Goal: Information Seeking & Learning: Learn about a topic

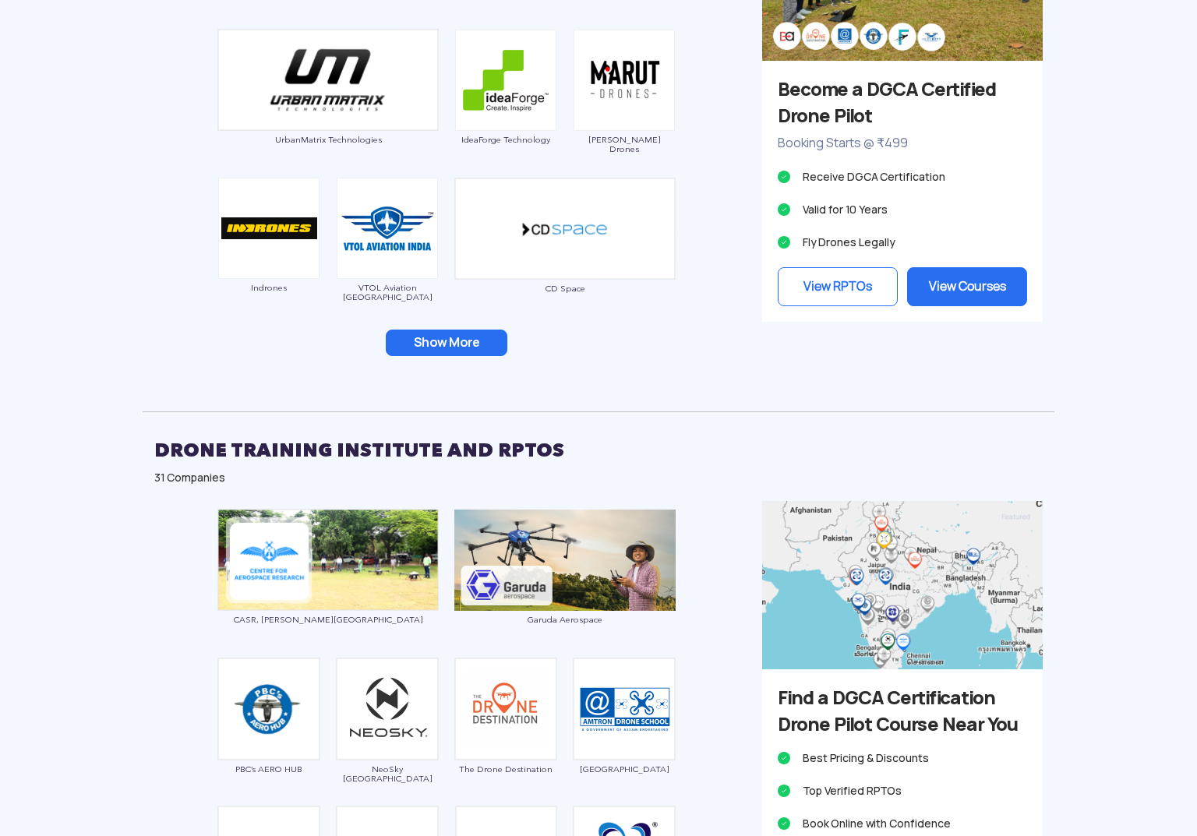
scroll to position [1558, 0]
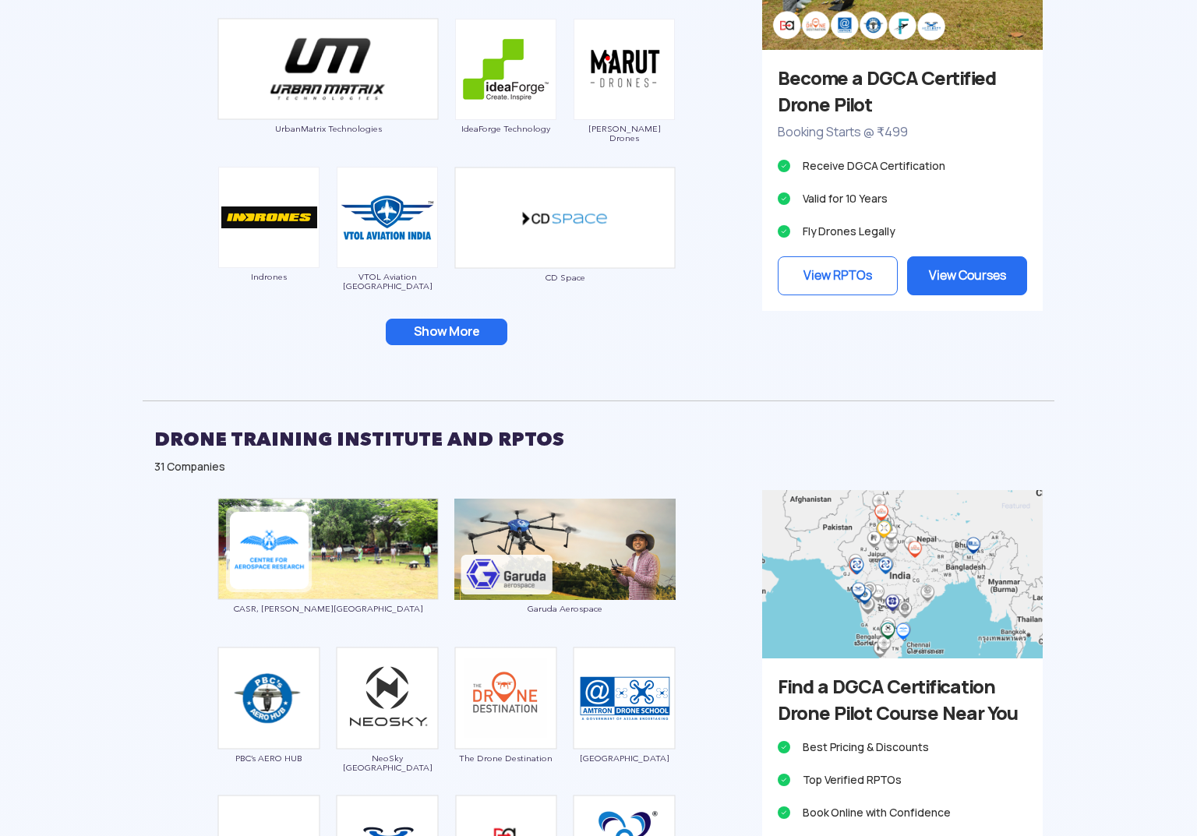
click at [425, 323] on button "Show More" at bounding box center [447, 332] width 122 height 26
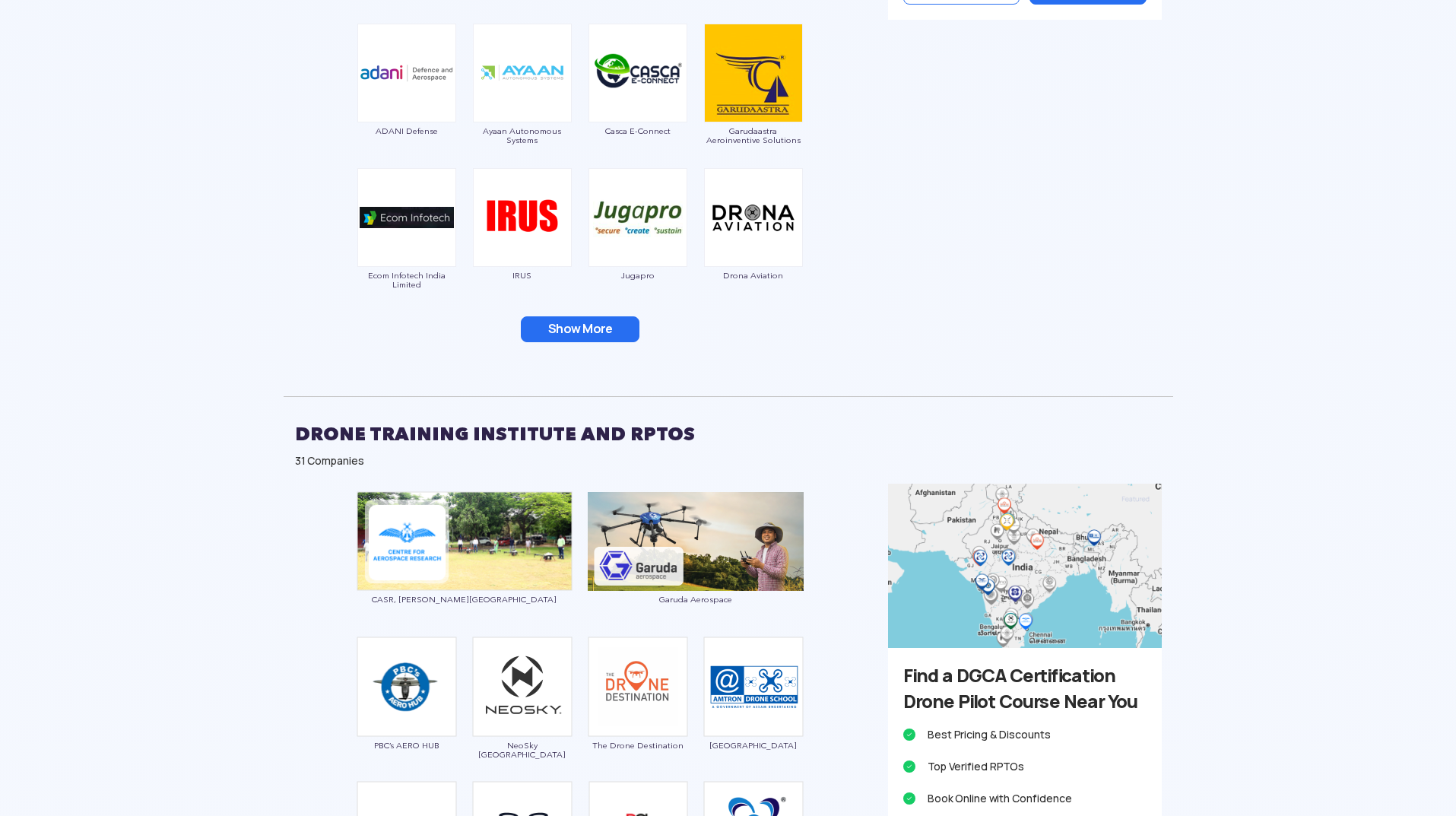
scroll to position [1825, 0]
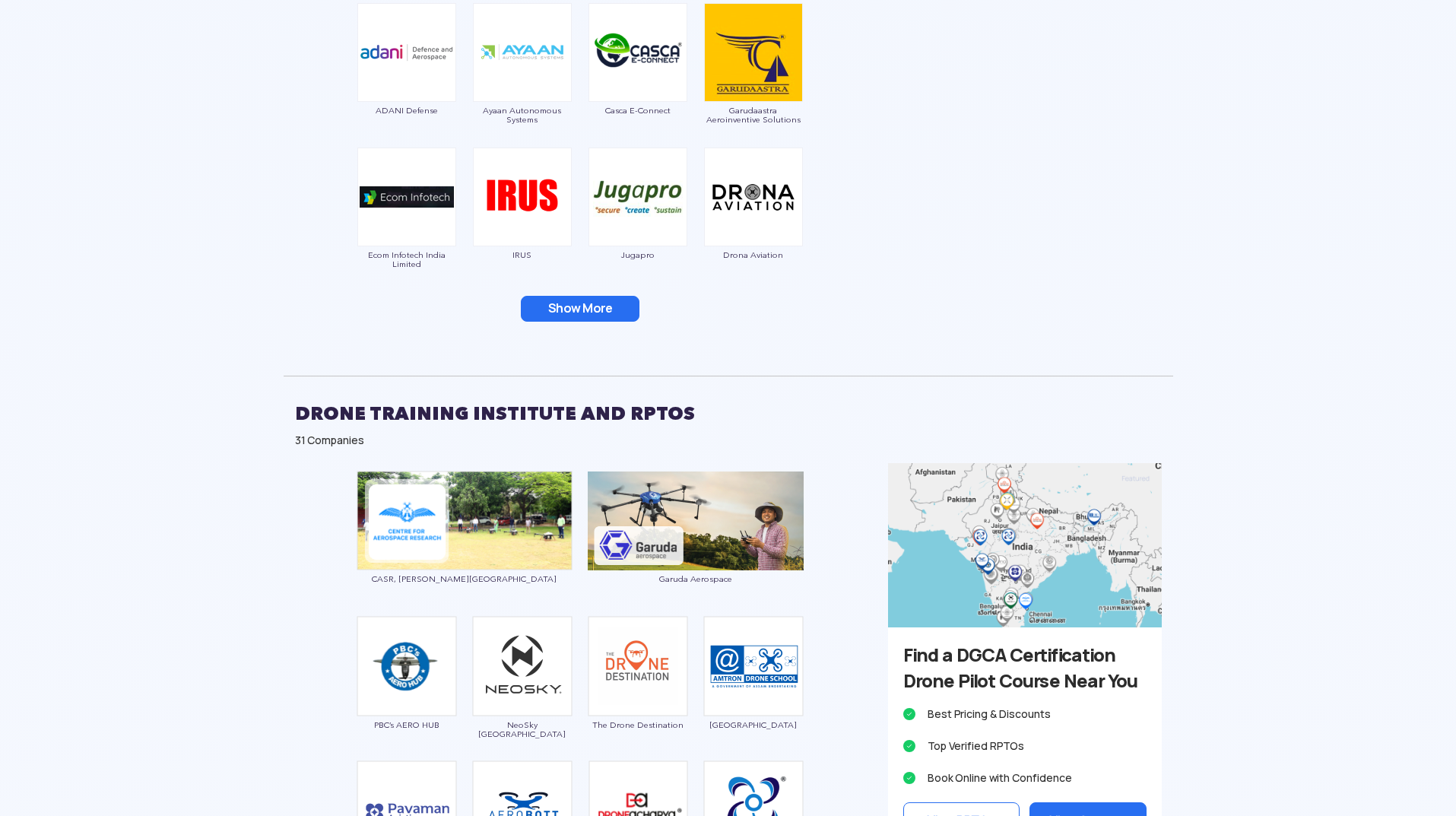
click at [608, 317] on button "Show More" at bounding box center [581, 308] width 119 height 25
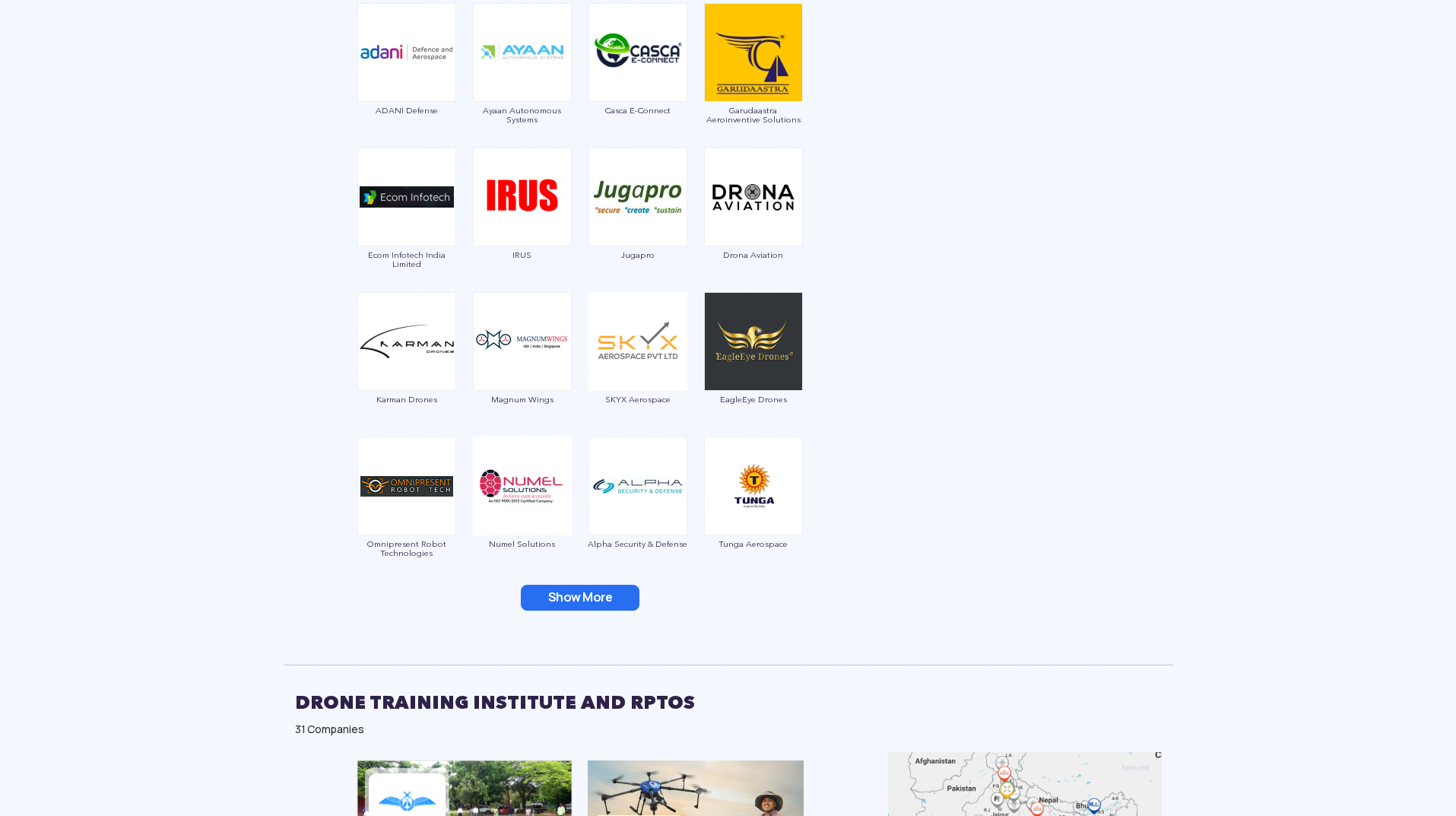
click at [601, 589] on button "Show More" at bounding box center [581, 597] width 119 height 25
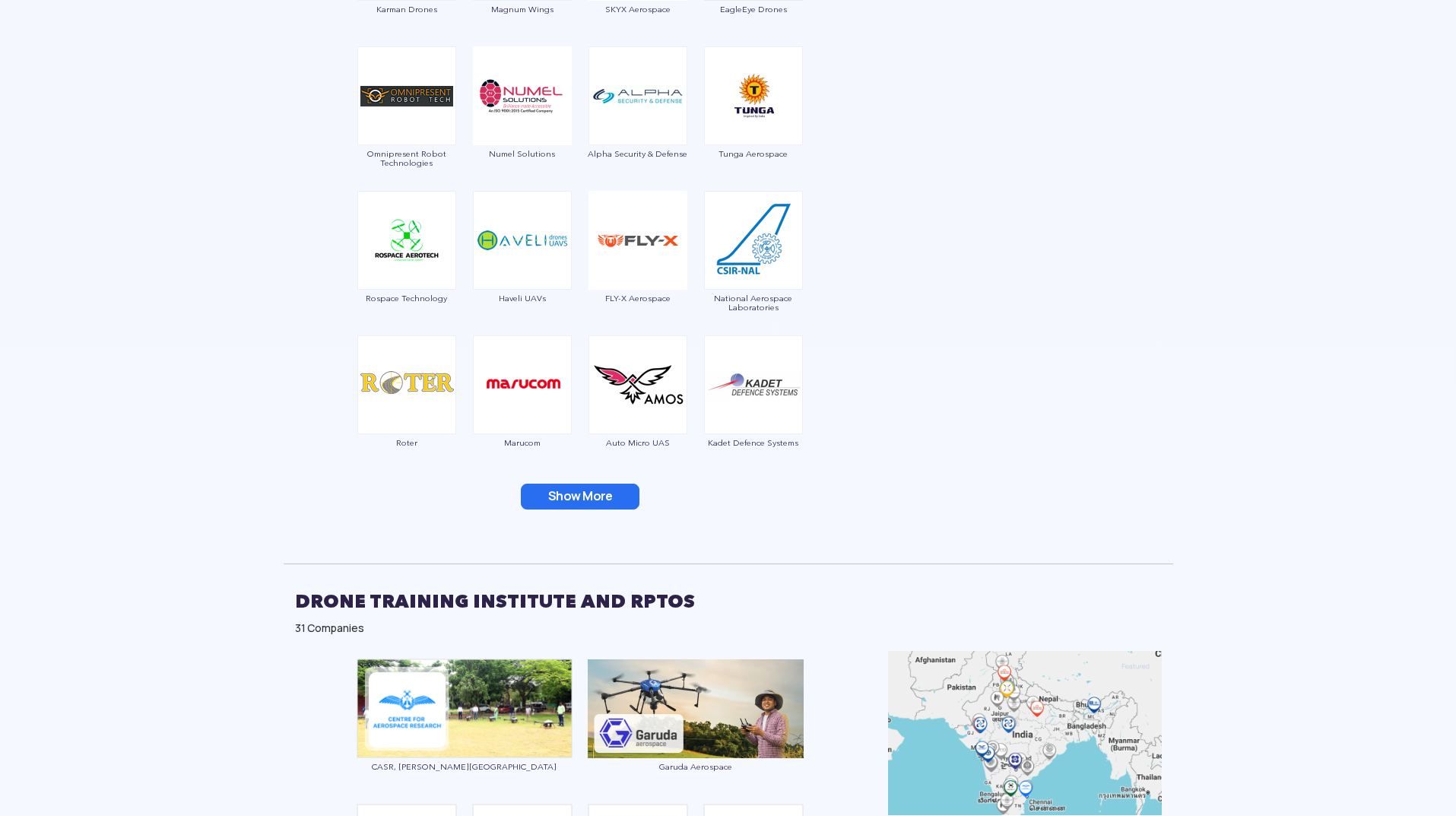
scroll to position [2282, 0]
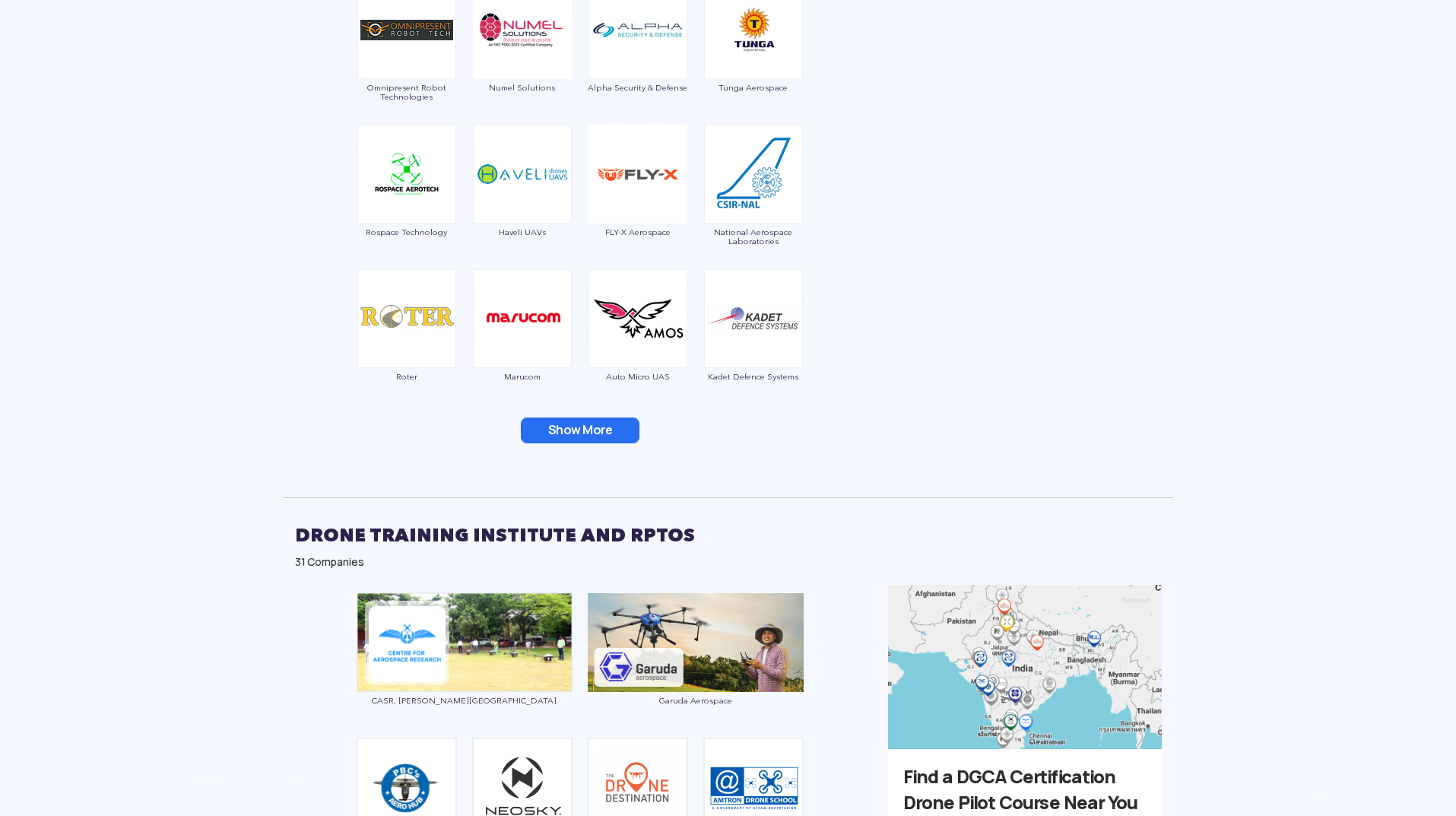
click at [590, 424] on button "Show More" at bounding box center [581, 430] width 119 height 25
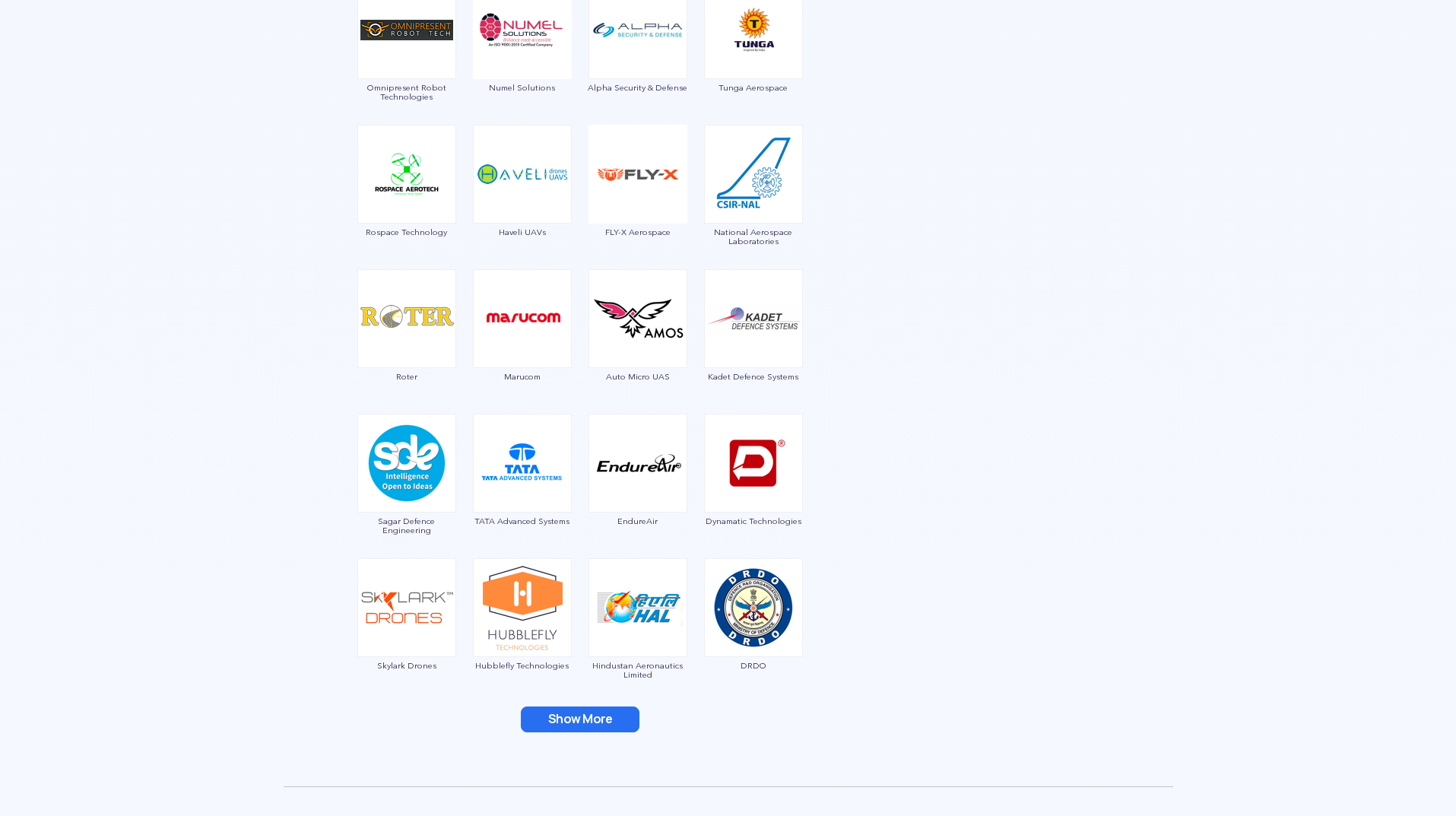
click at [614, 721] on button "Show More" at bounding box center [581, 719] width 119 height 25
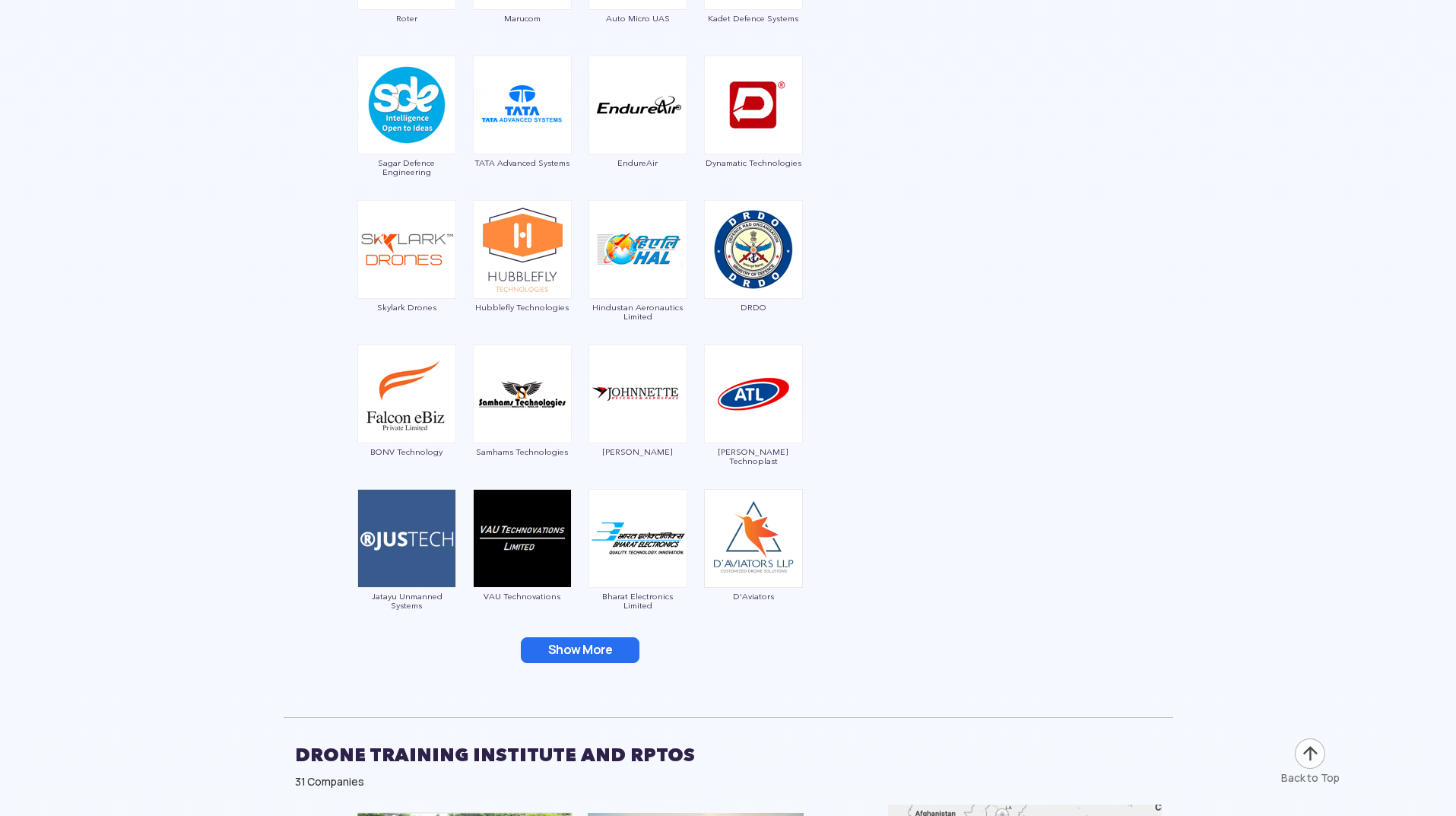
scroll to position [2814, 0]
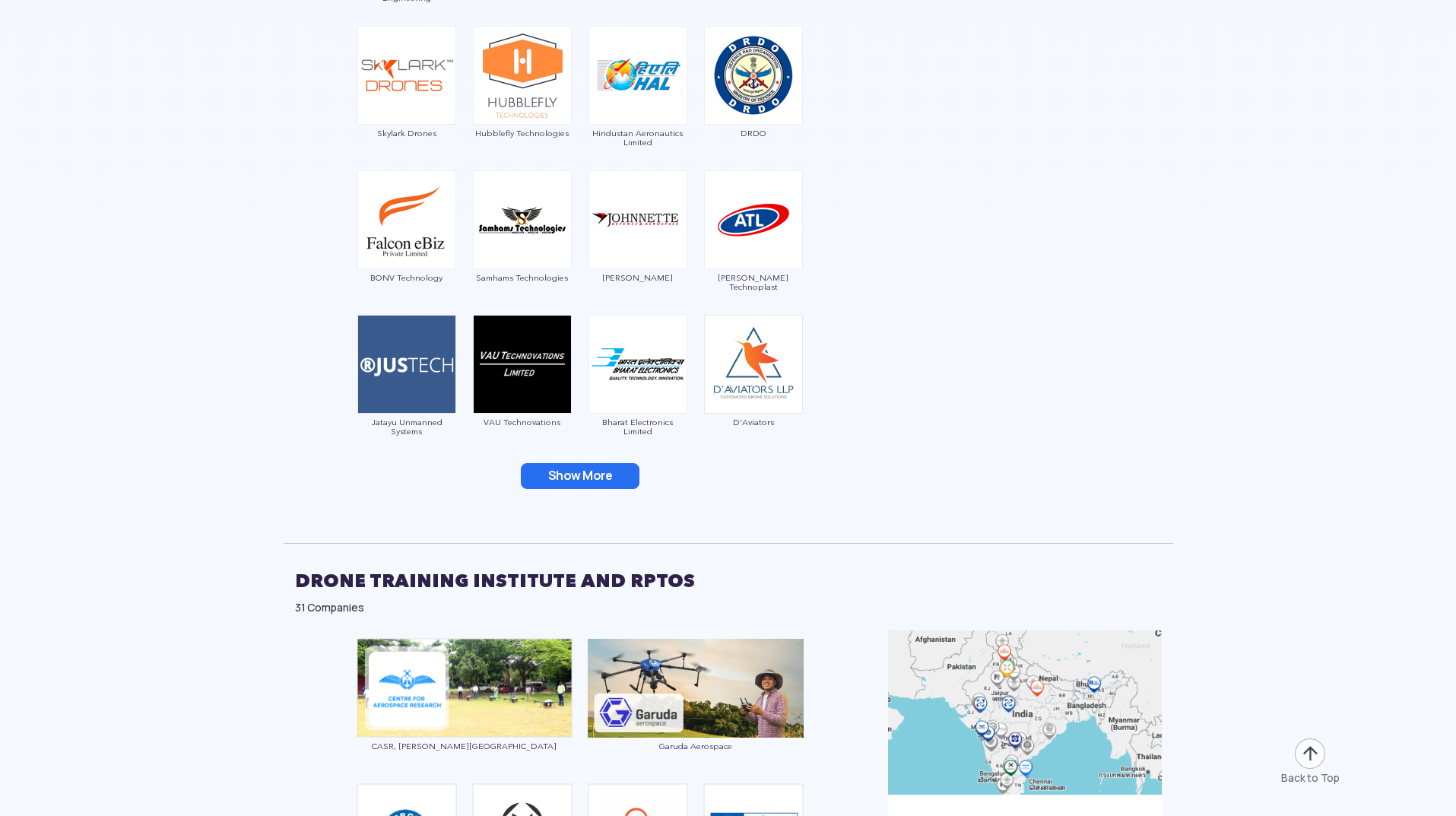
click at [606, 474] on button "Show More" at bounding box center [581, 476] width 119 height 25
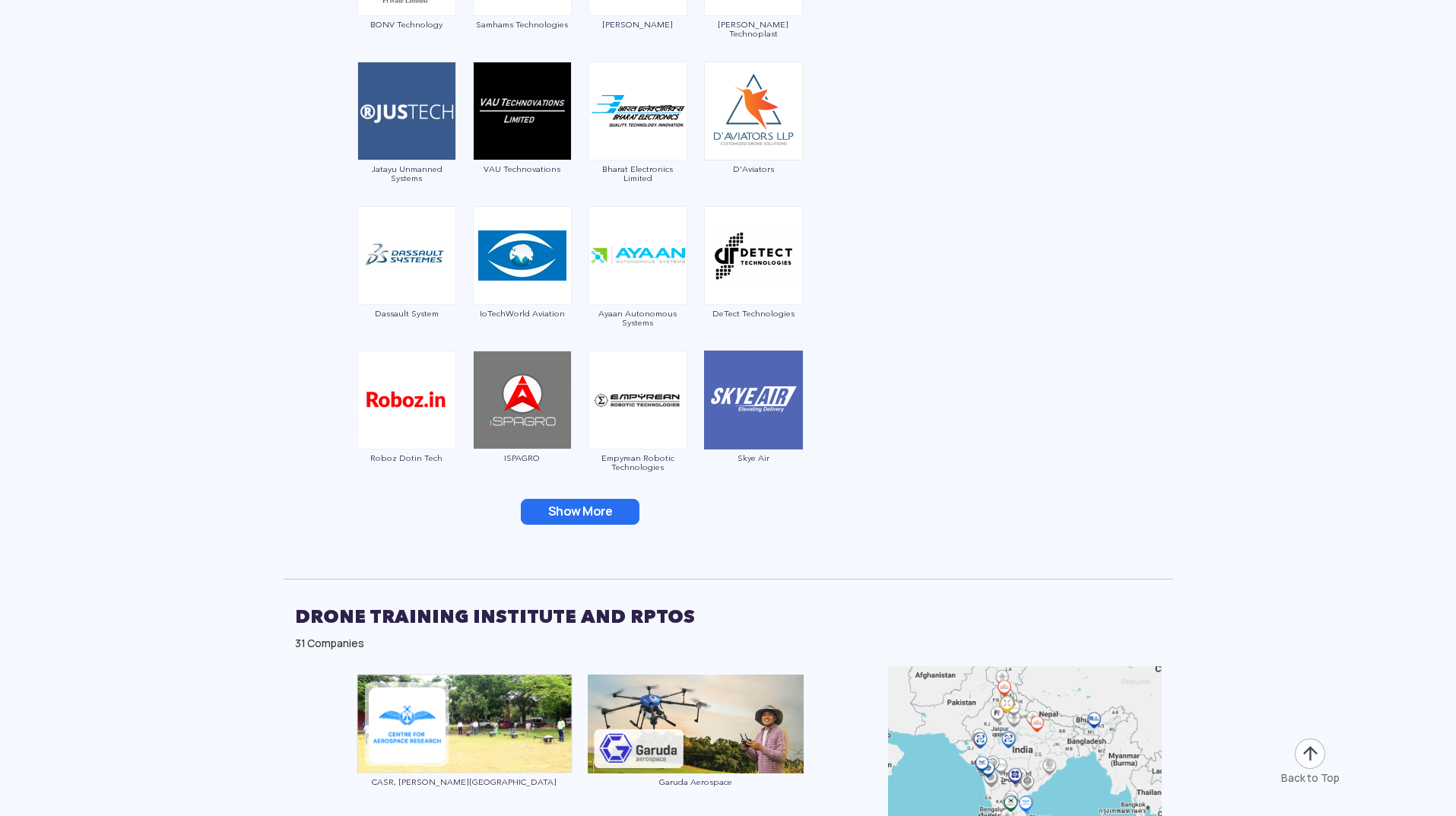
scroll to position [3119, 0]
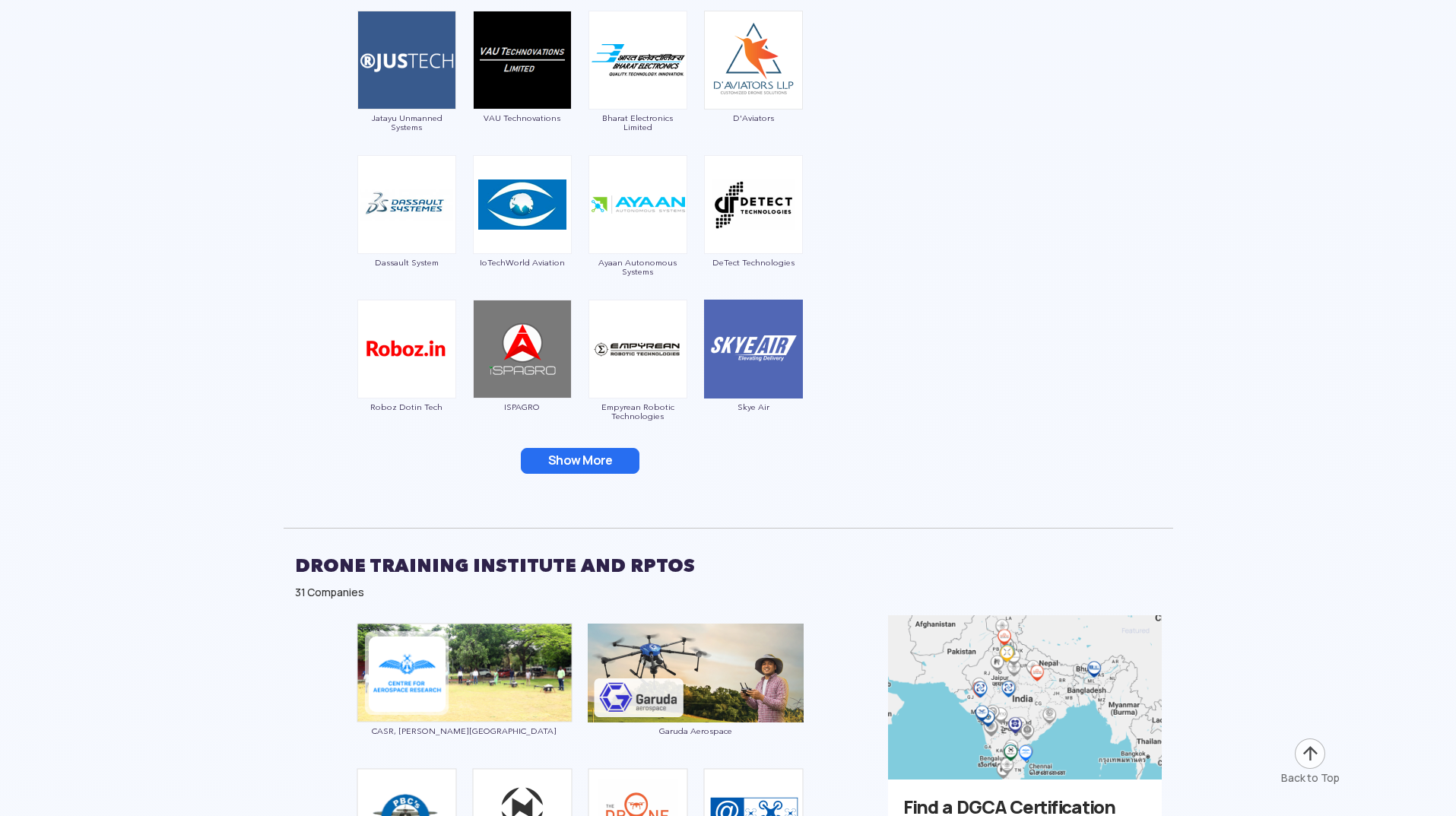
click at [622, 469] on button "Show More" at bounding box center [581, 461] width 119 height 25
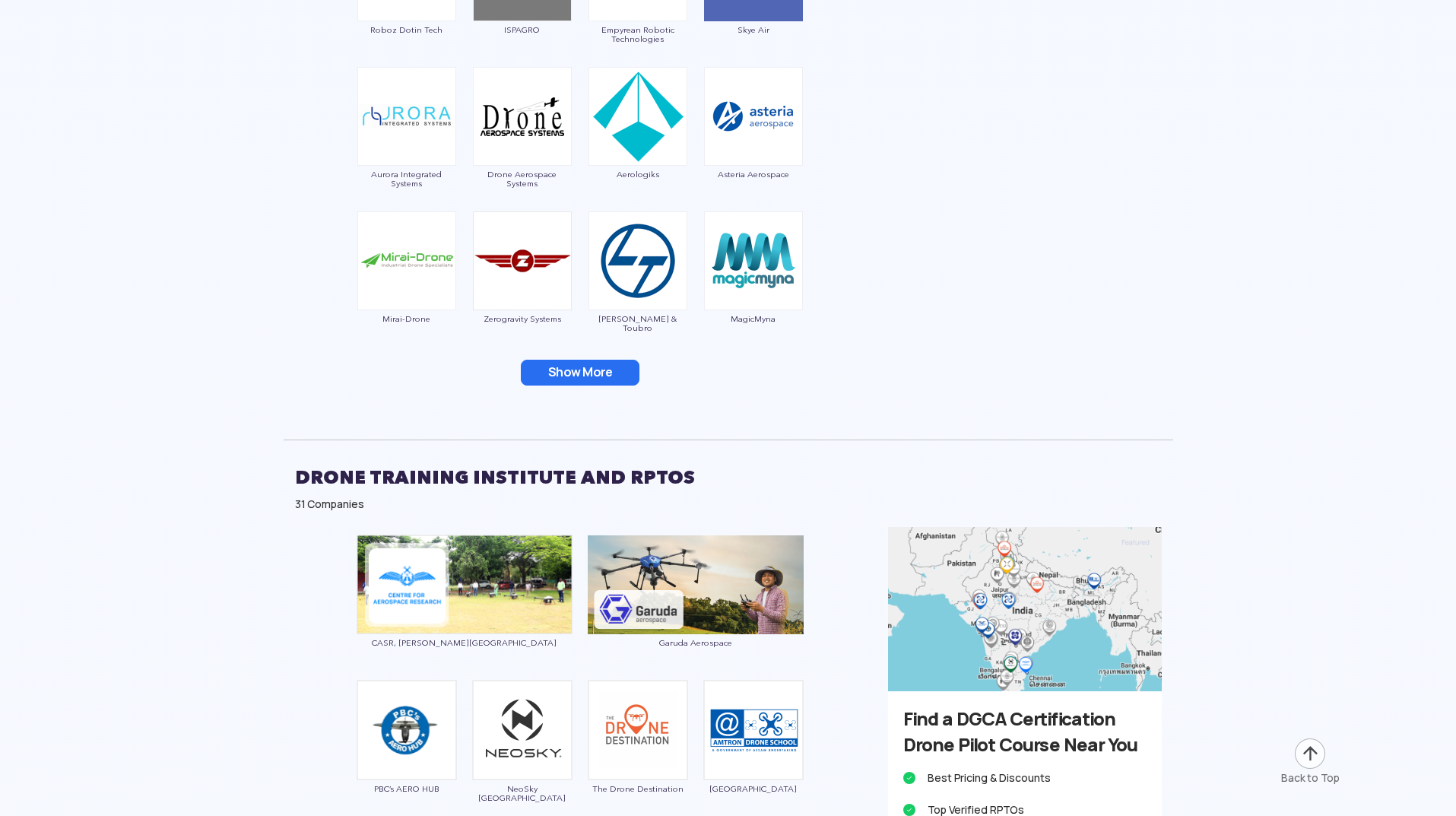
scroll to position [3498, 0]
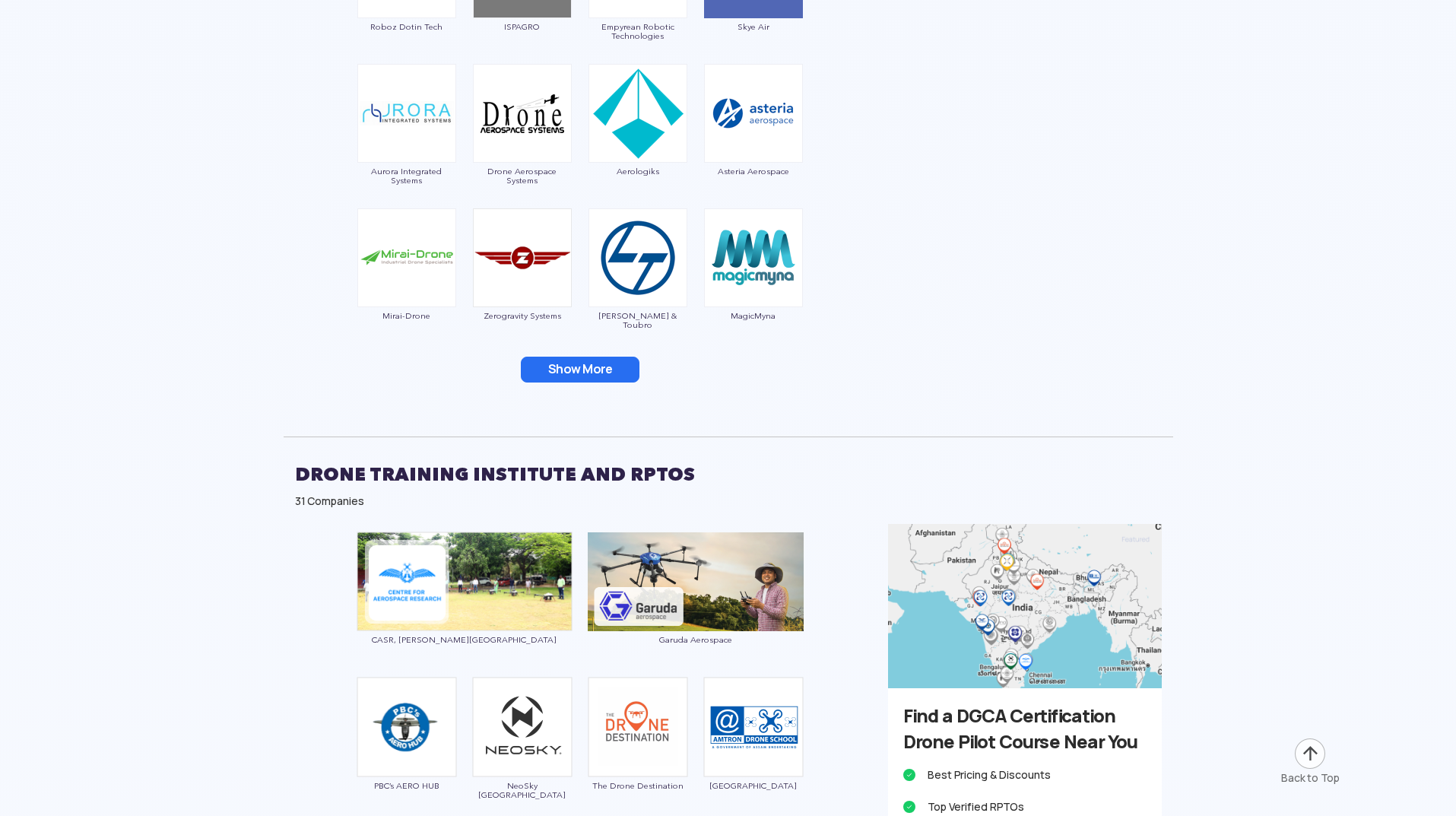
click at [601, 374] on button "Show More" at bounding box center [581, 369] width 119 height 25
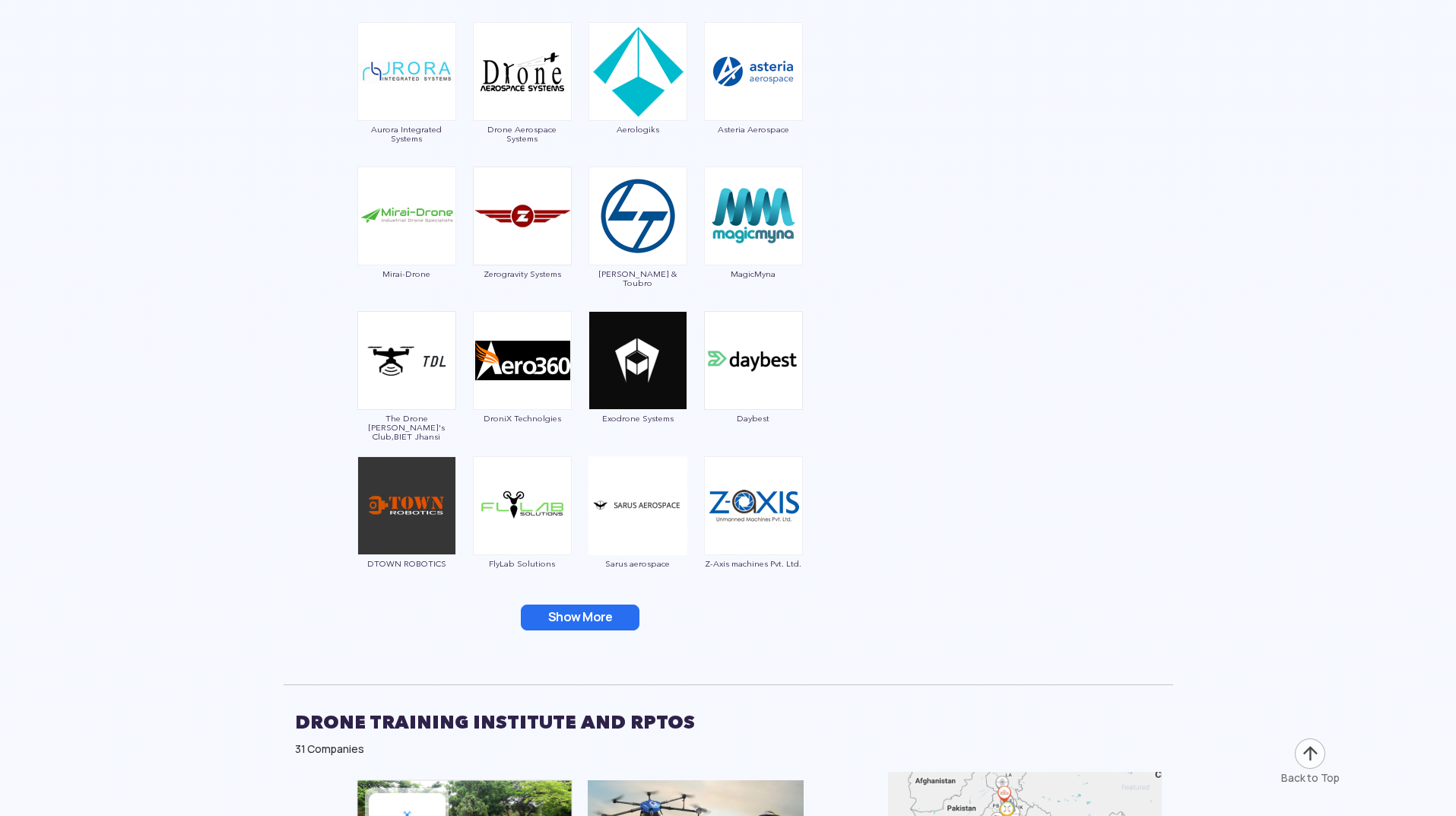
scroll to position [3574, 0]
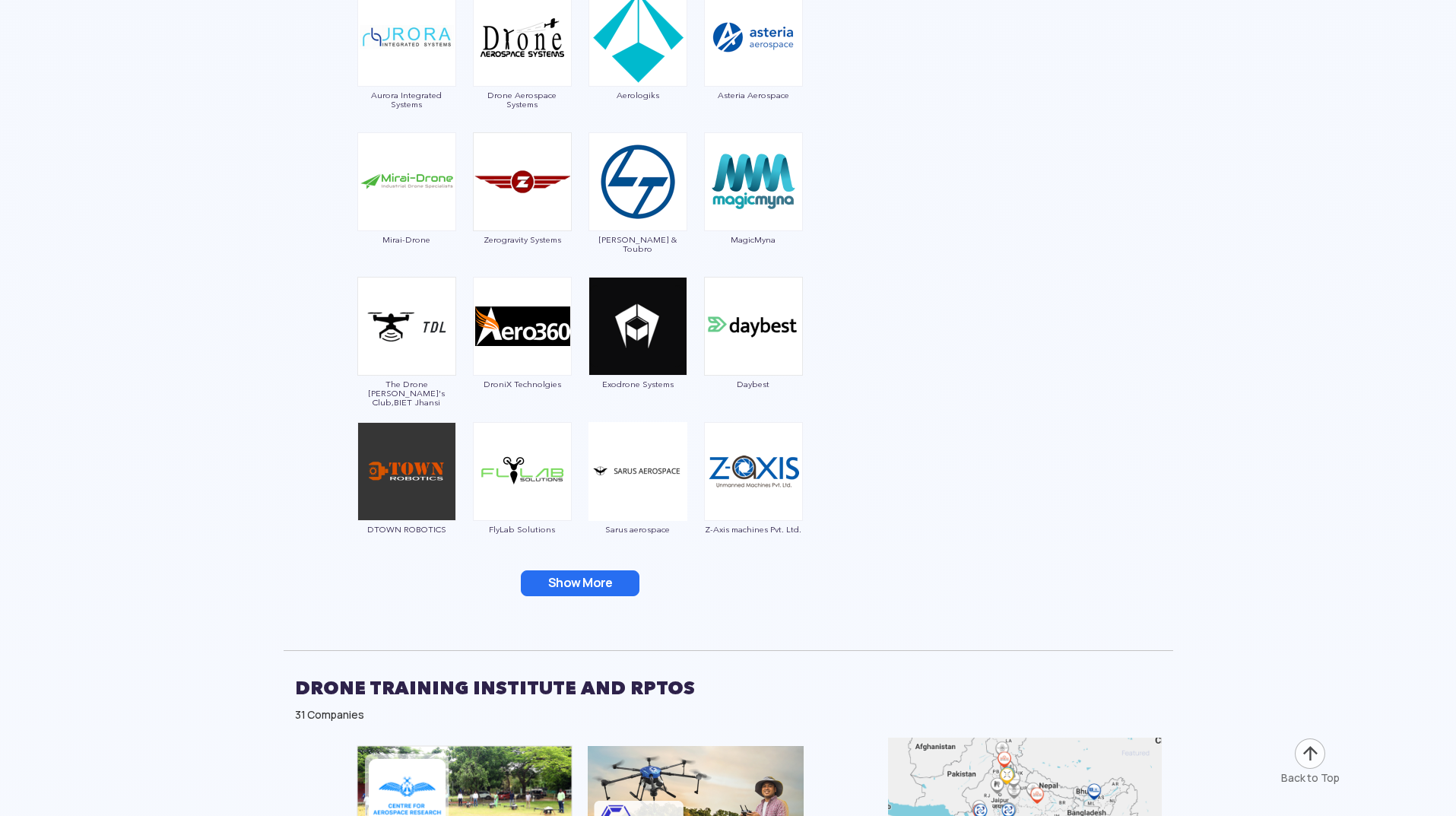
click at [588, 582] on button "Show More" at bounding box center [581, 583] width 119 height 25
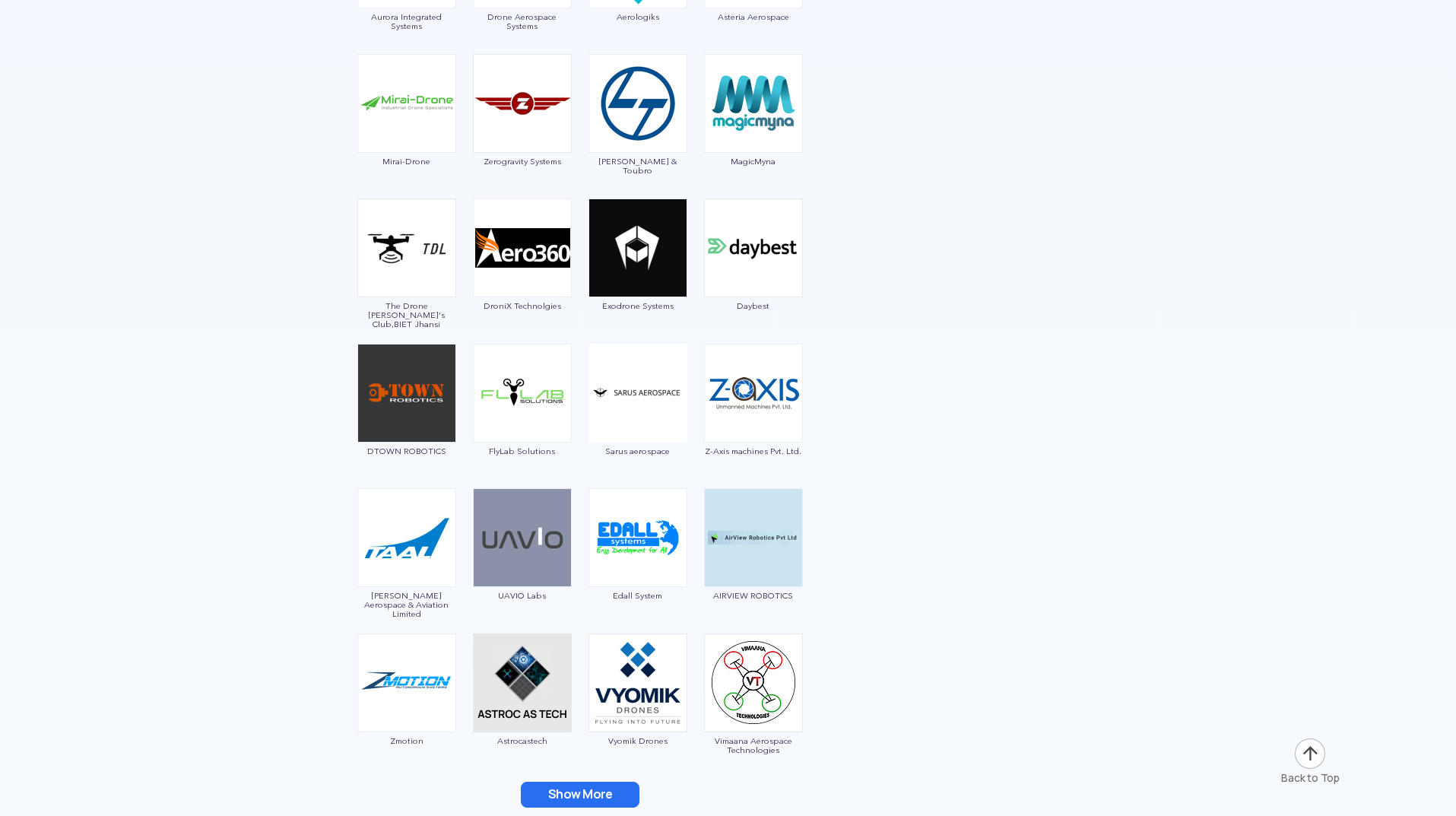
scroll to position [3955, 0]
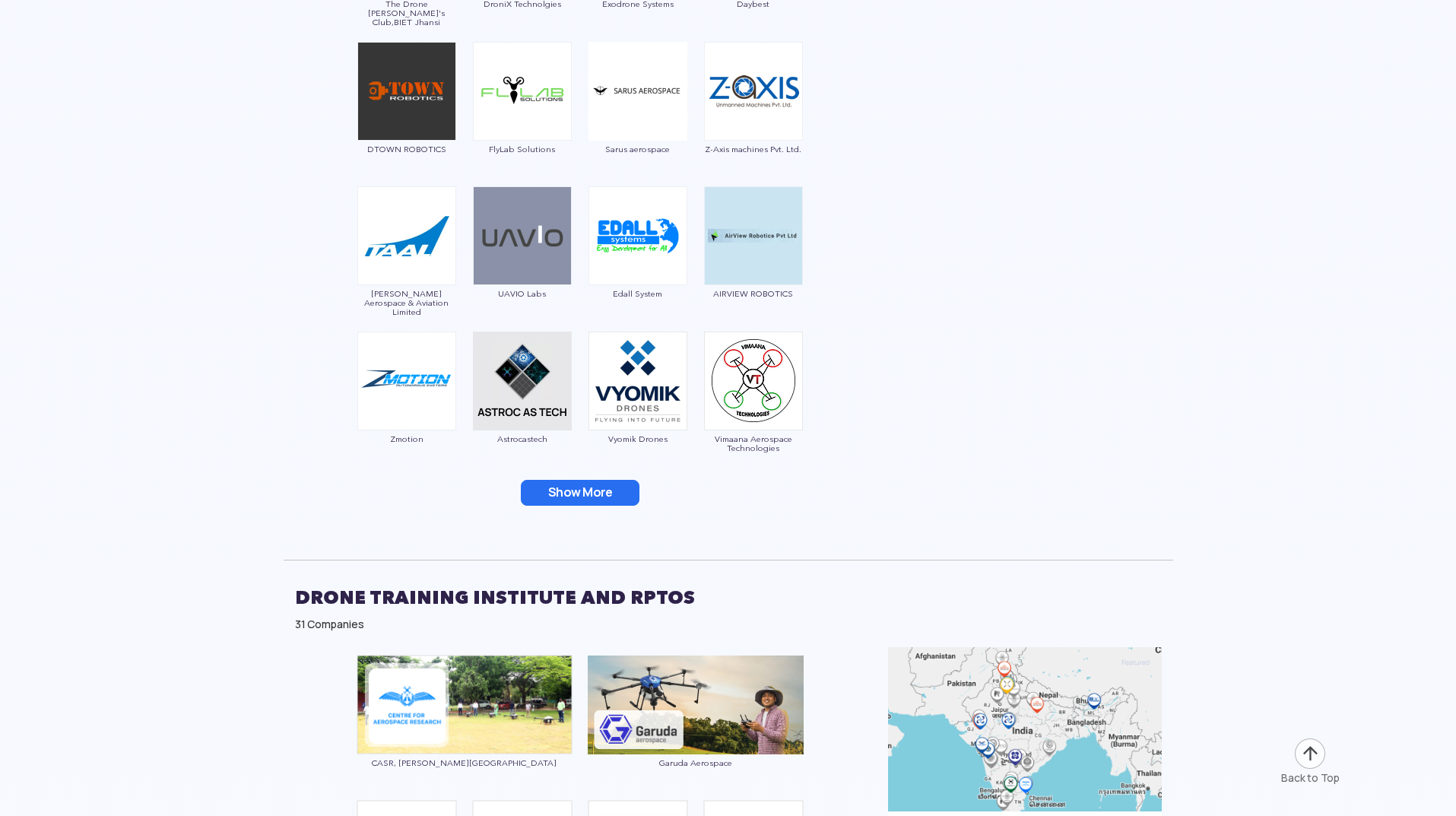
click at [584, 504] on button "Show More" at bounding box center [581, 493] width 119 height 25
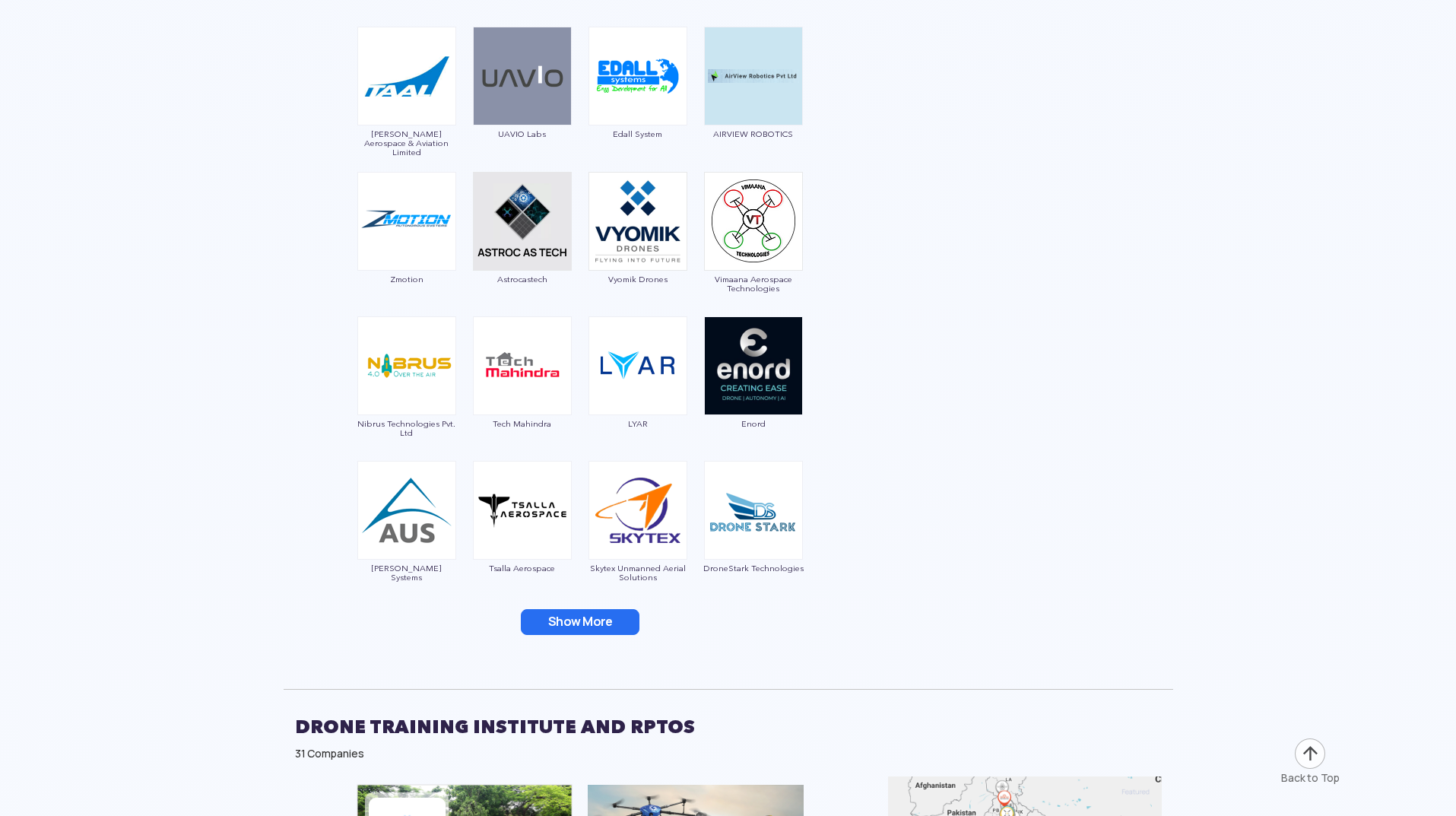
scroll to position [4335, 0]
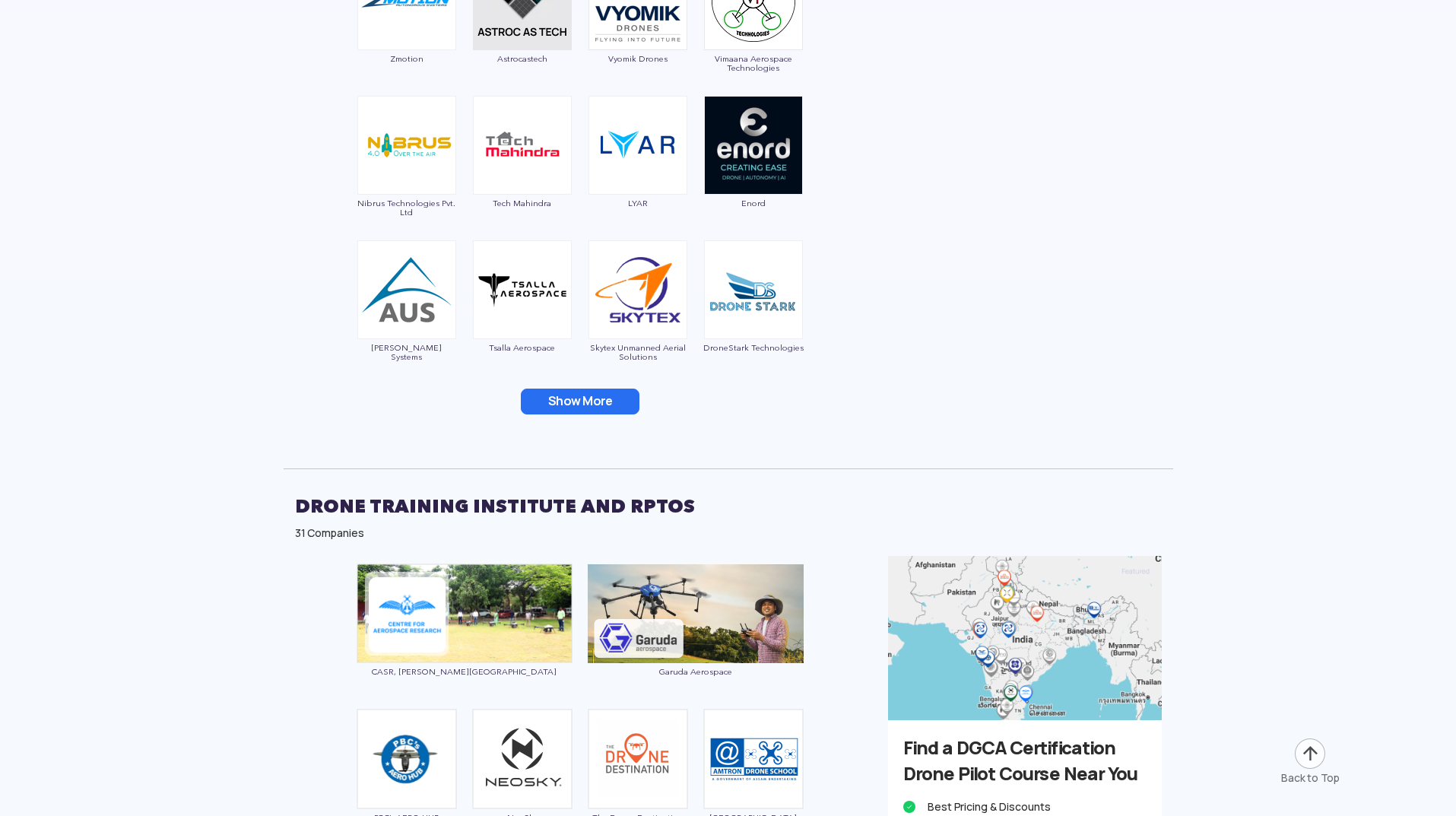
click at [589, 408] on button "Show More" at bounding box center [581, 401] width 119 height 25
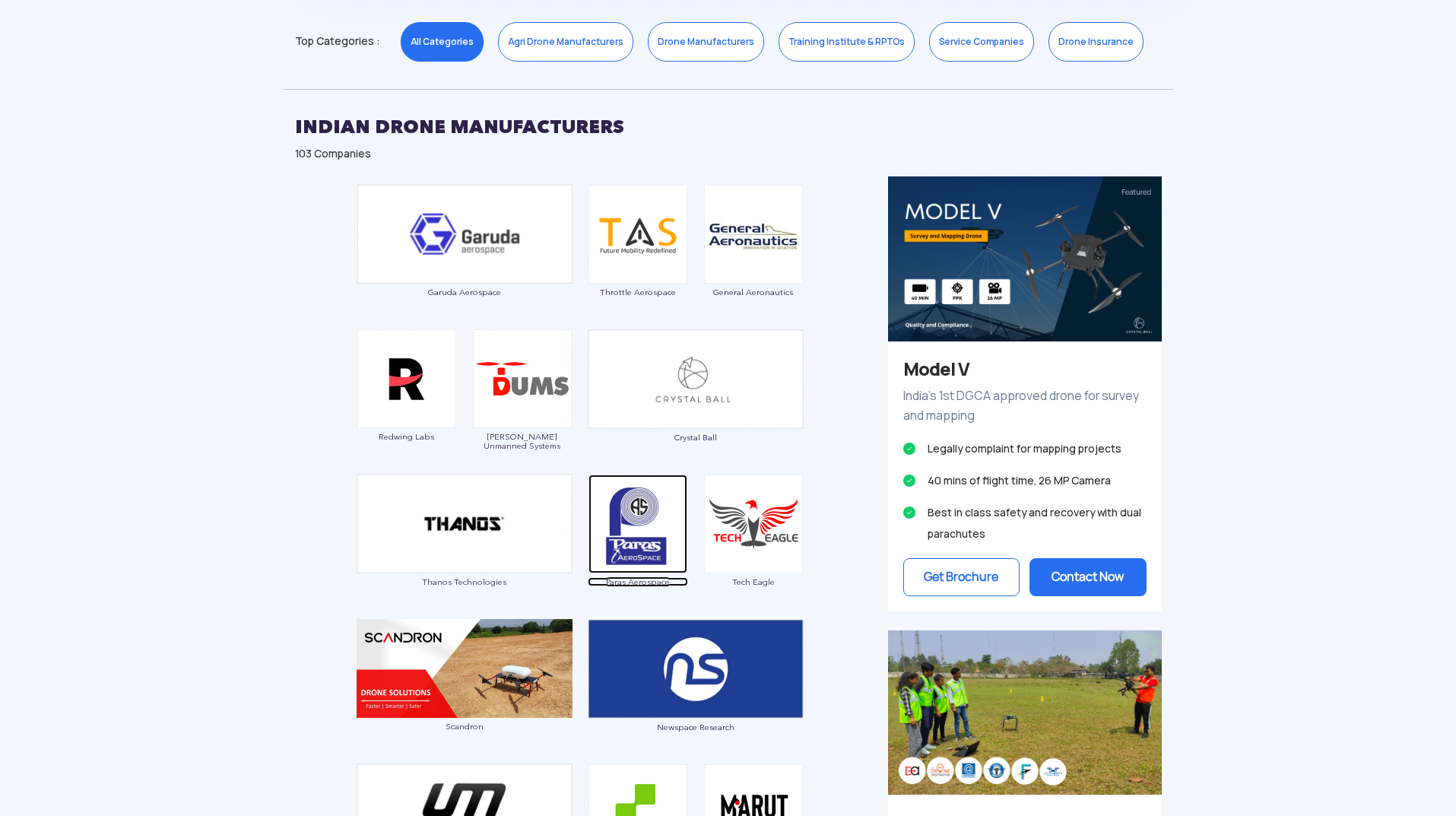
scroll to position [836, 0]
